Goal: Task Accomplishment & Management: Manage account settings

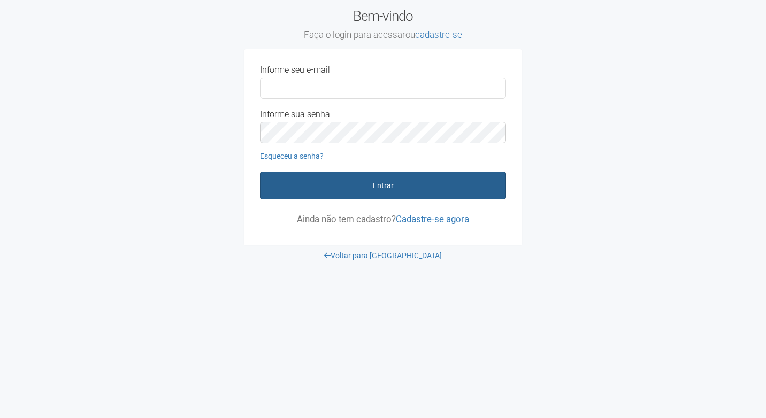
type input "**********"
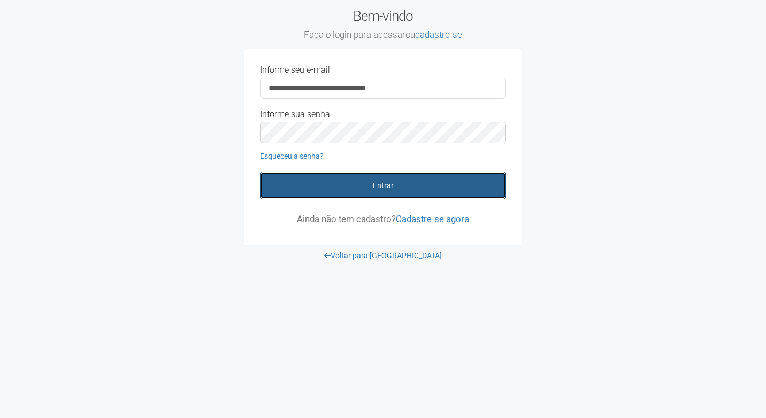
click at [366, 185] on button "Entrar" at bounding box center [383, 186] width 246 height 28
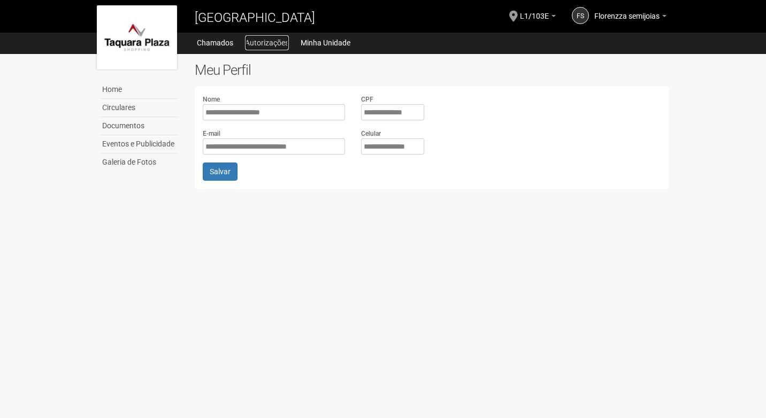
click at [272, 41] on link "Autorizações" at bounding box center [267, 42] width 44 height 15
